Goal: Navigation & Orientation: Find specific page/section

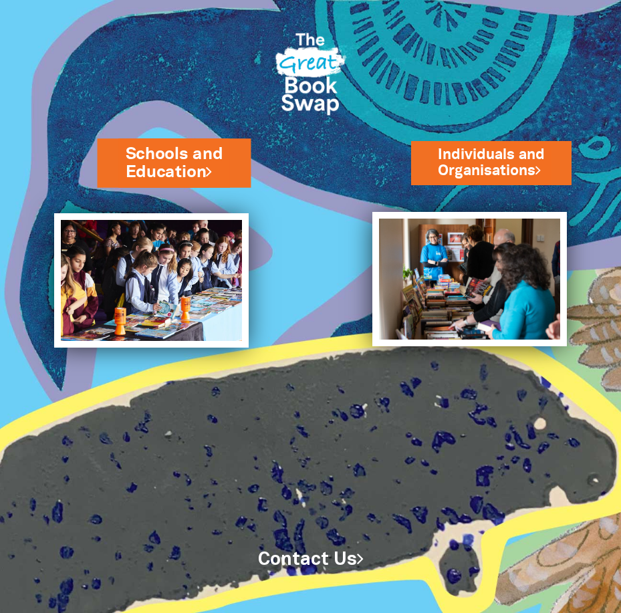
click at [171, 158] on link "Schools and Education" at bounding box center [174, 163] width 98 height 41
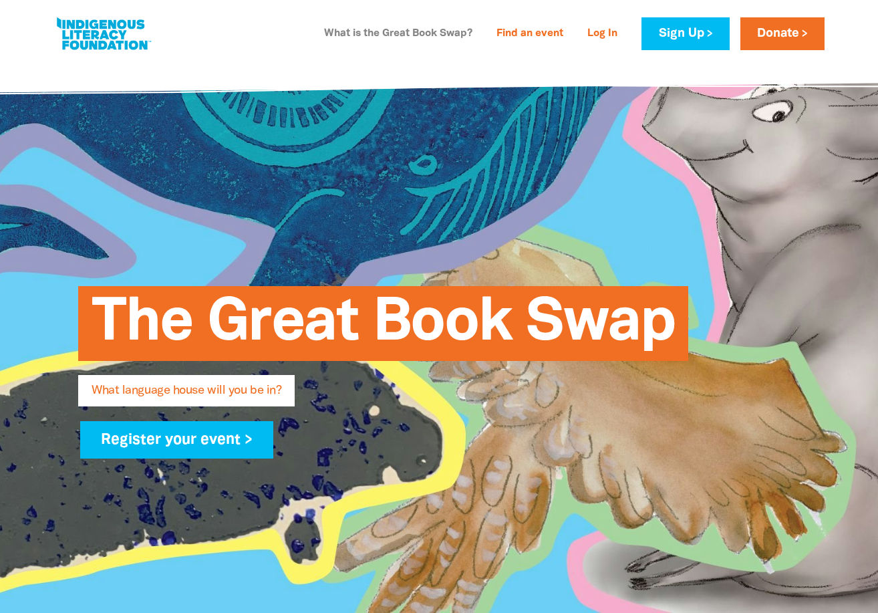
click at [394, 33] on link "What is the Great Book Swap?" at bounding box center [398, 33] width 164 height 21
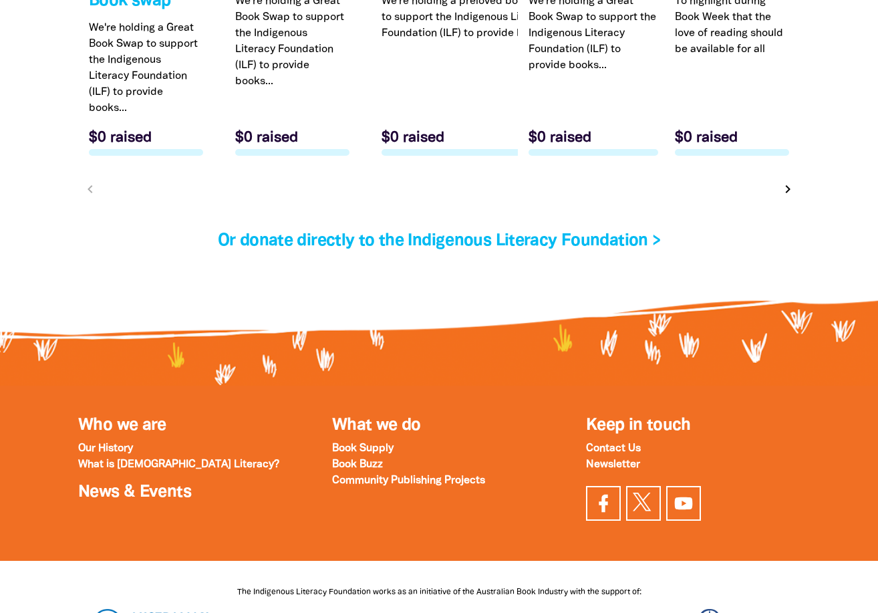
scroll to position [4638, 0]
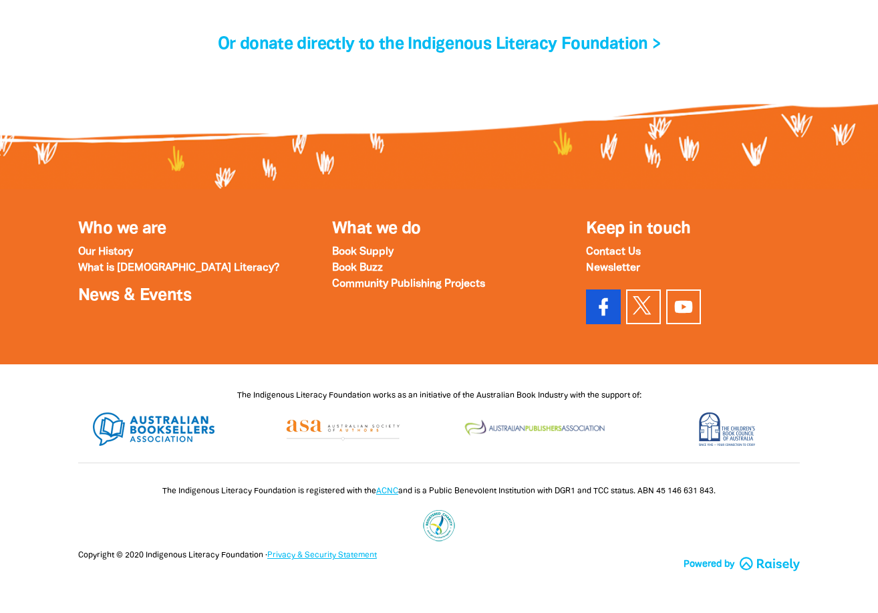
click at [606, 303] on icon at bounding box center [603, 306] width 21 height 21
